Goal: Information Seeking & Learning: Learn about a topic

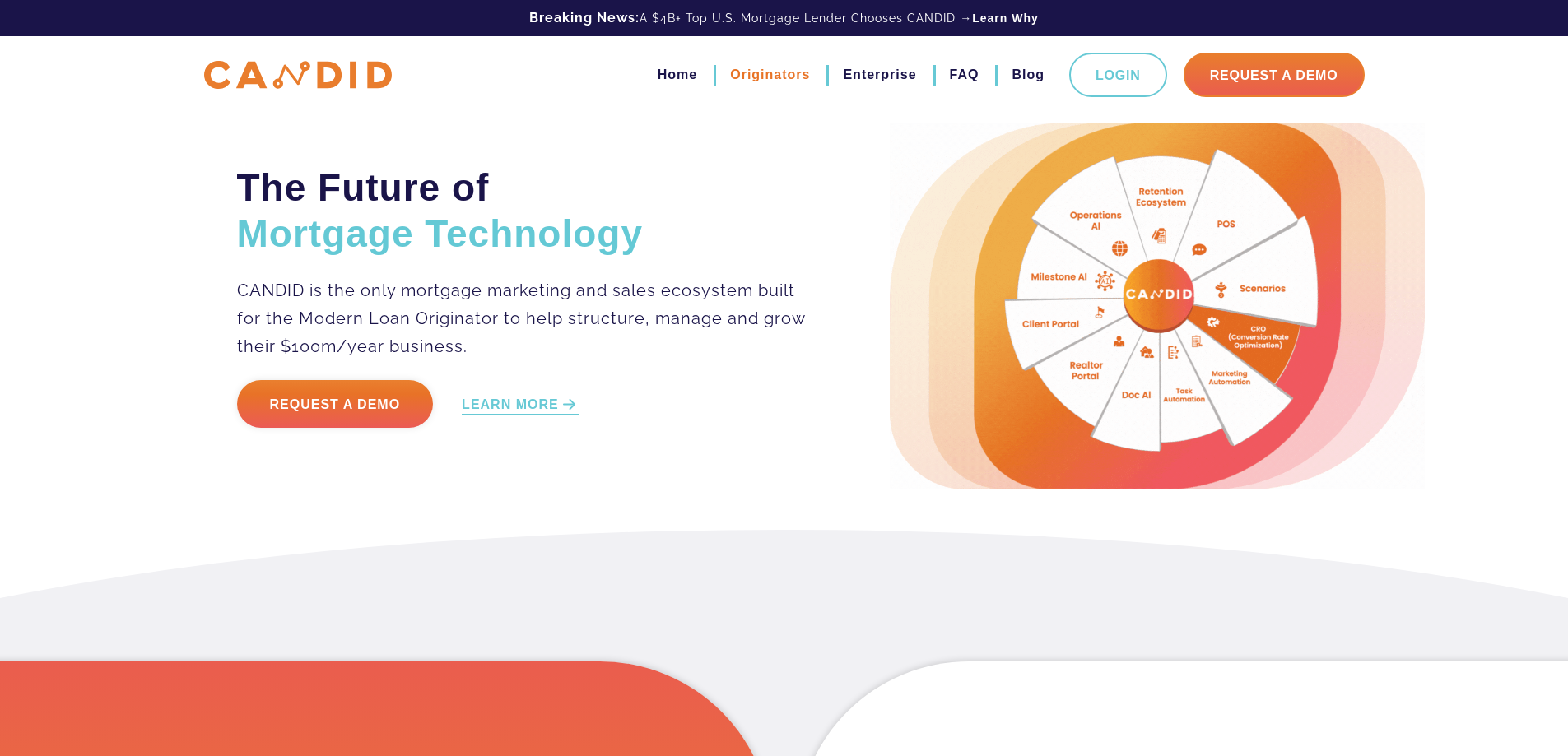
click at [768, 75] on link "Originators" at bounding box center [770, 74] width 80 height 28
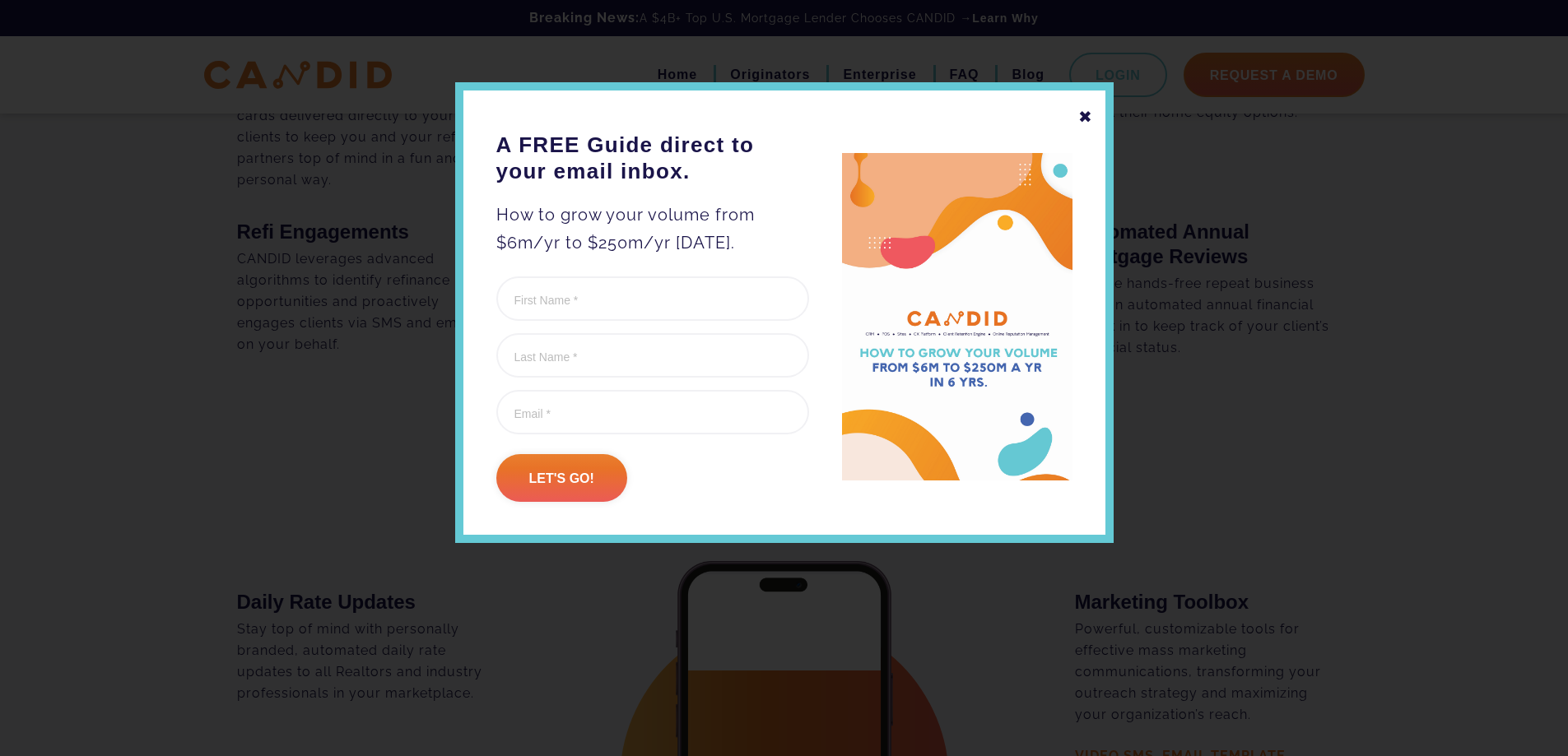
scroll to position [2716, 0]
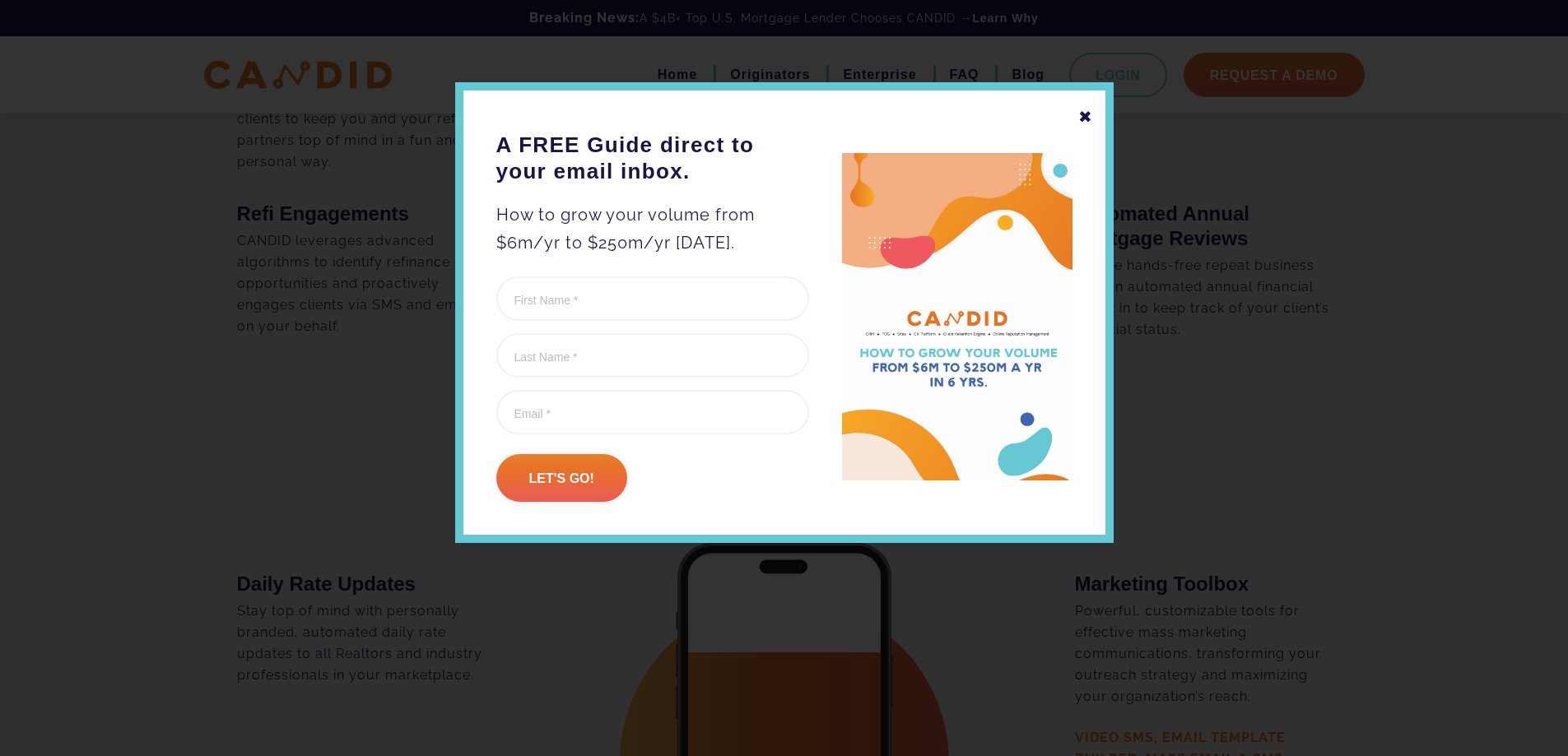
click at [1084, 117] on div "✖" at bounding box center [1085, 117] width 15 height 28
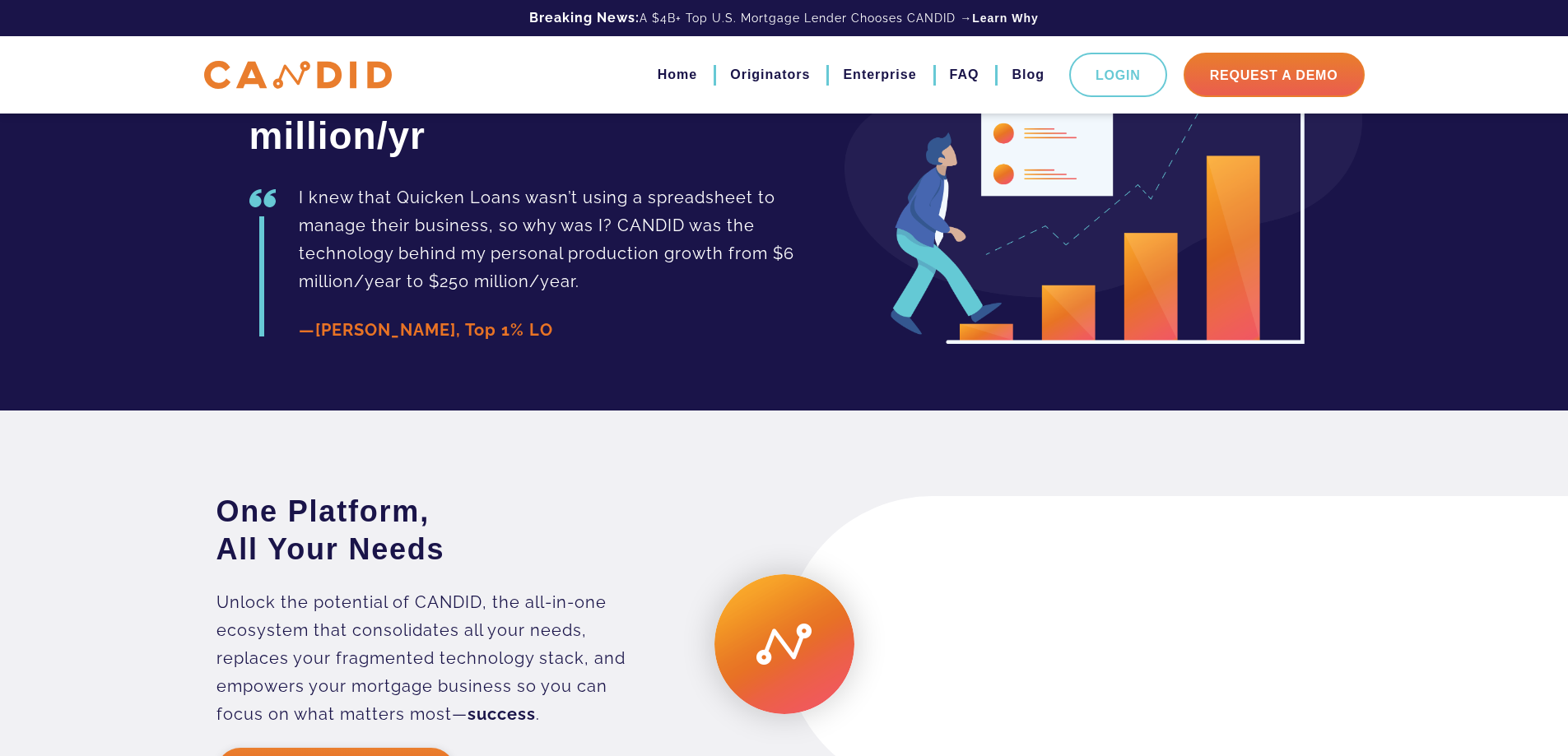
scroll to position [4114, 0]
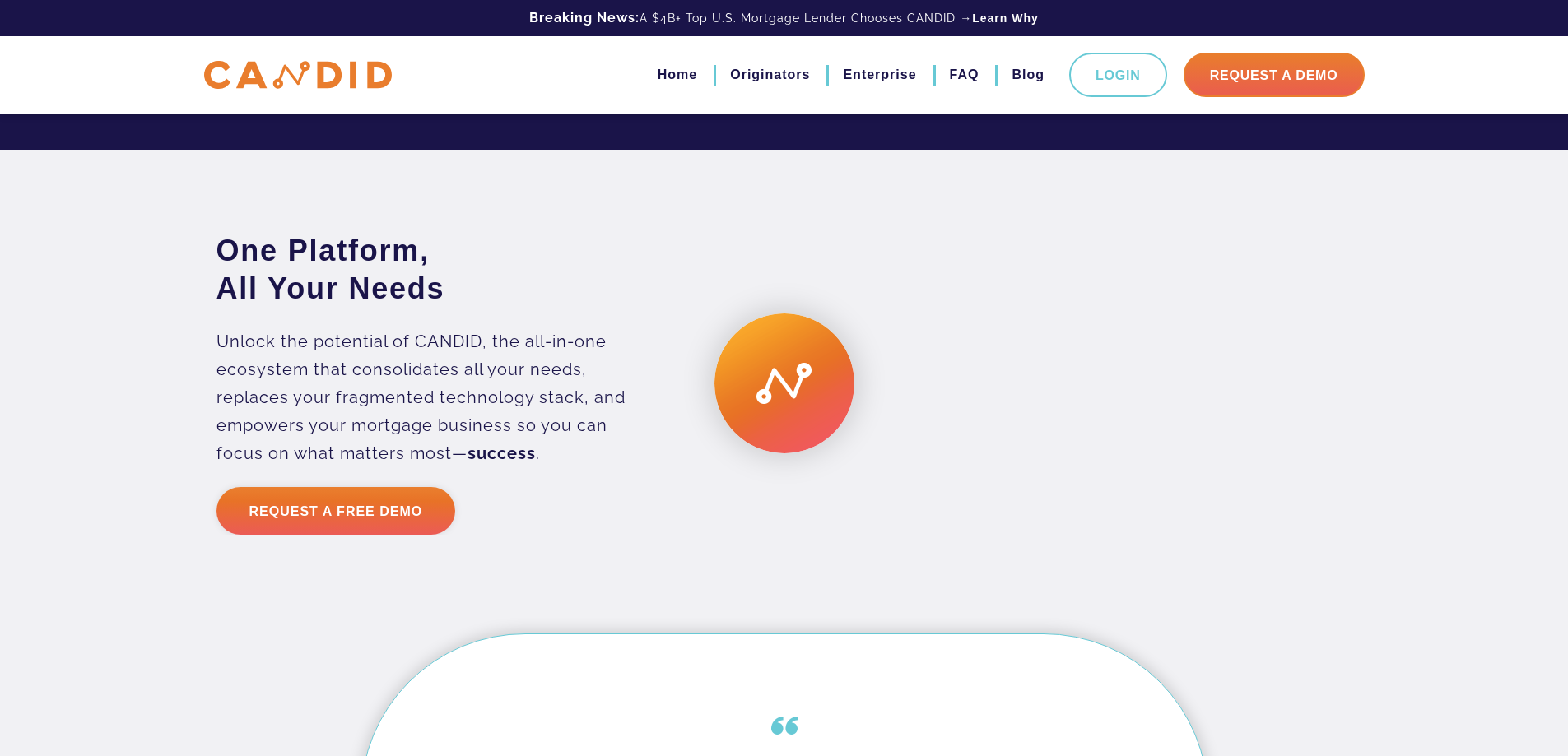
click at [1027, 423] on video at bounding box center [1081, 384] width 593 height 296
drag, startPoint x: 985, startPoint y: 453, endPoint x: 892, endPoint y: 459, distance: 93.2
click at [892, 459] on video at bounding box center [1081, 384] width 593 height 296
click at [785, 431] on div at bounding box center [1081, 384] width 593 height 296
click at [499, 463] on strong "success" at bounding box center [502, 453] width 68 height 20
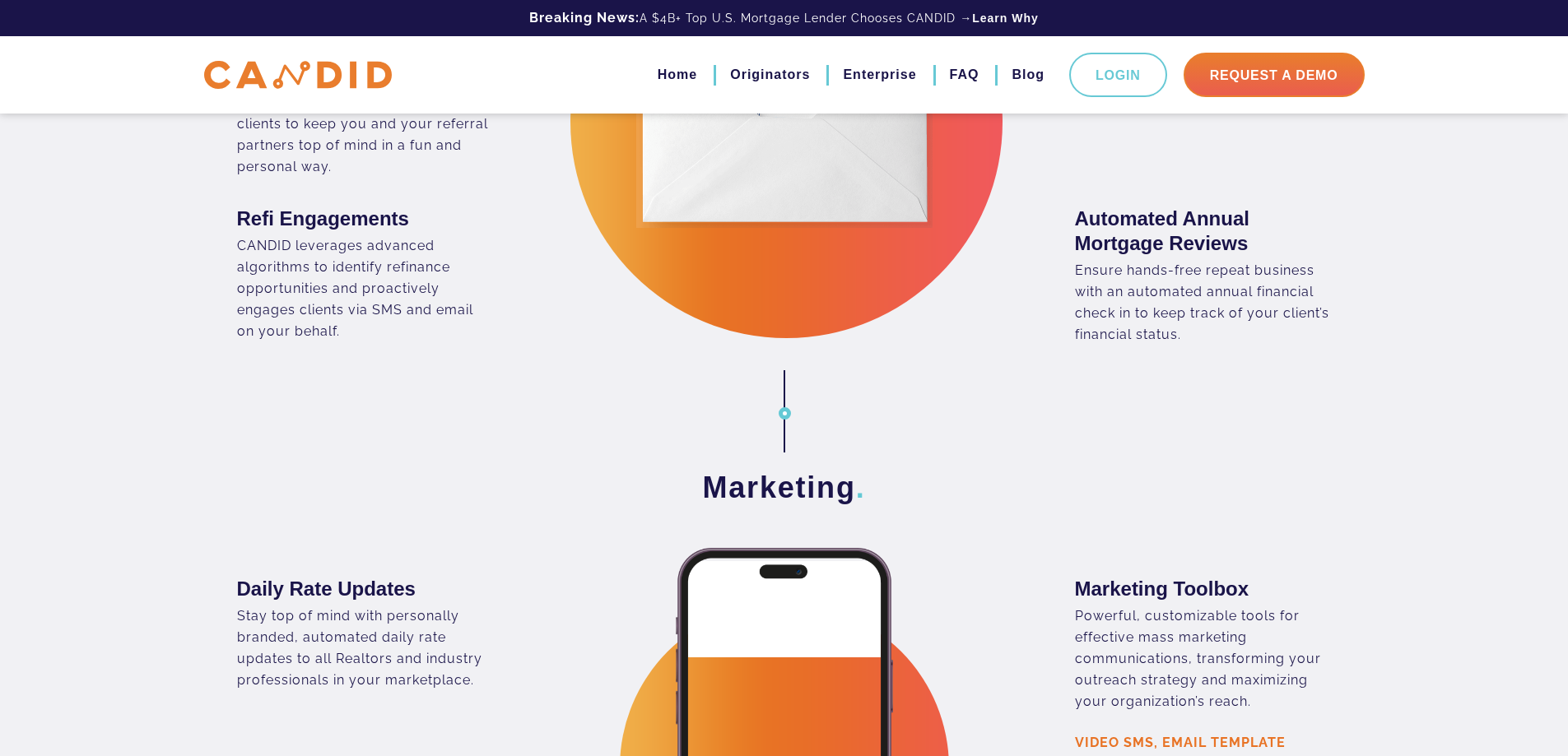
scroll to position [2438, 0]
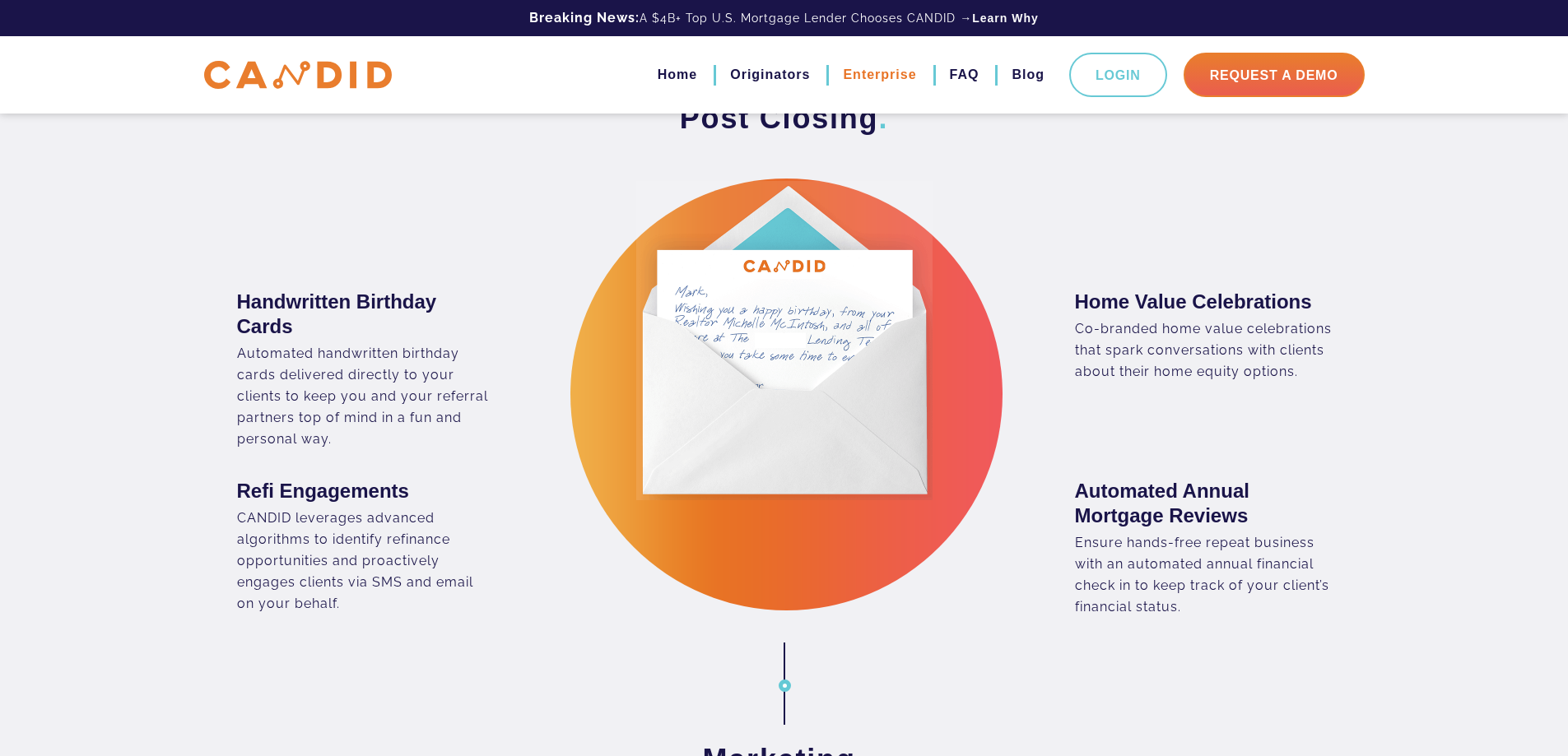
click at [864, 83] on link "Enterprise" at bounding box center [879, 74] width 74 height 28
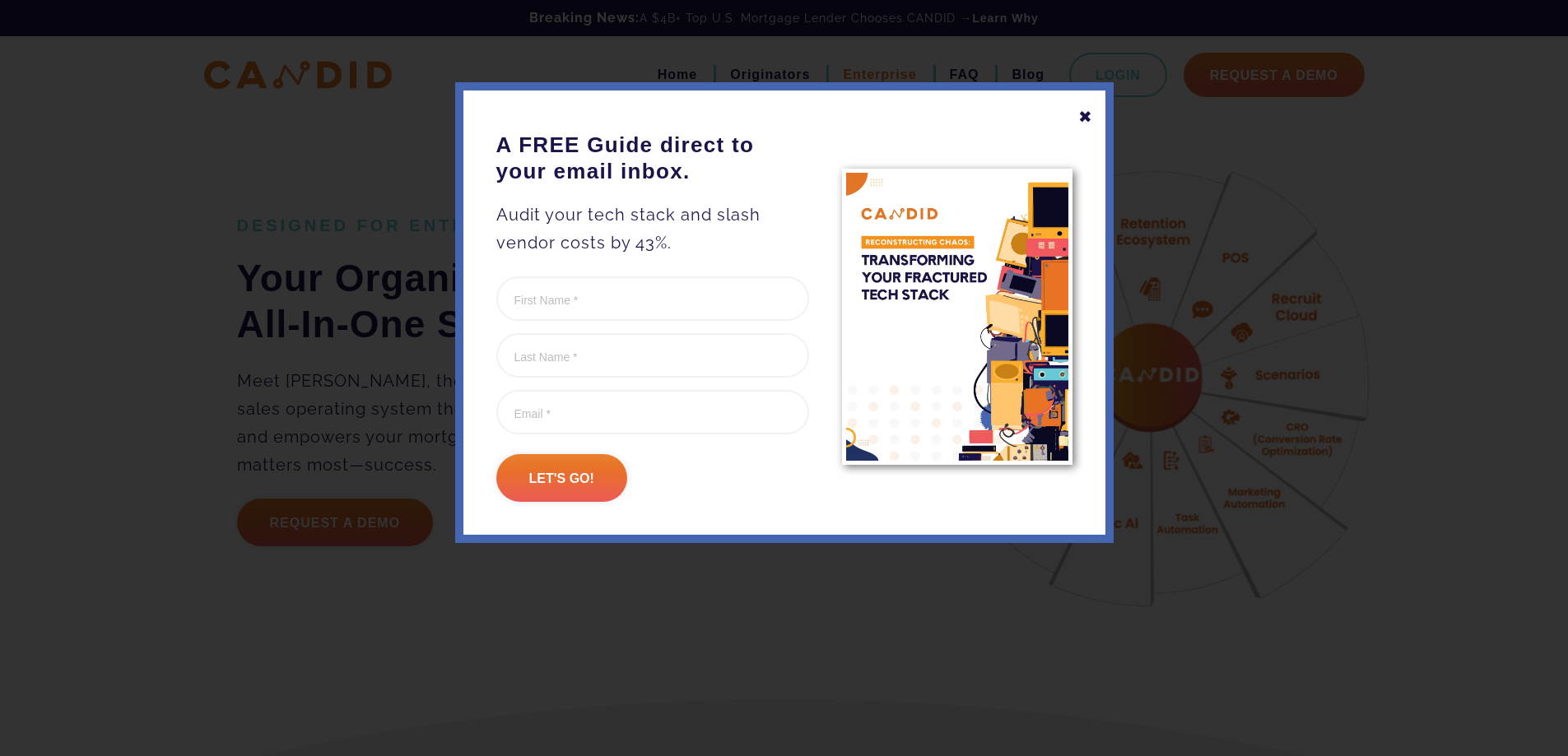
click at [1091, 113] on div "✖" at bounding box center [1085, 117] width 15 height 28
